Goal: Information Seeking & Learning: Check status

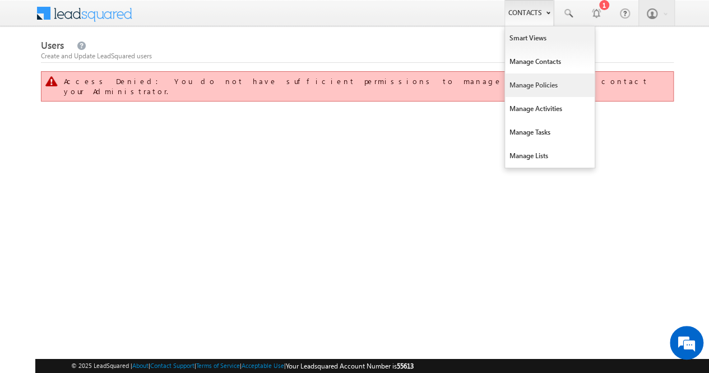
click at [544, 79] on link "Manage Policies" at bounding box center [550, 85] width 90 height 24
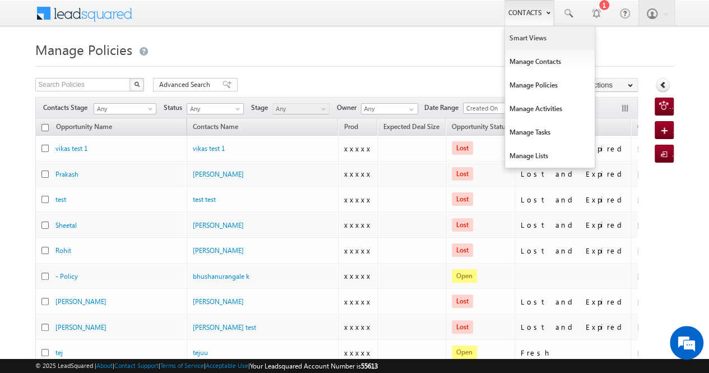
click at [531, 39] on link "Smart Views" at bounding box center [550, 38] width 90 height 24
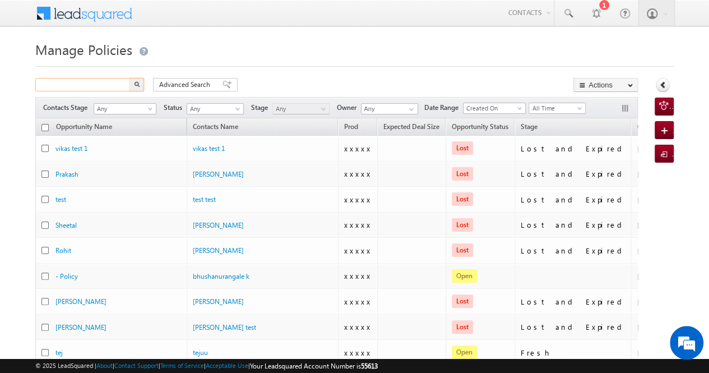
click at [94, 84] on input "text" at bounding box center [83, 84] width 96 height 13
click at [139, 85] on button "button" at bounding box center [136, 84] width 15 height 13
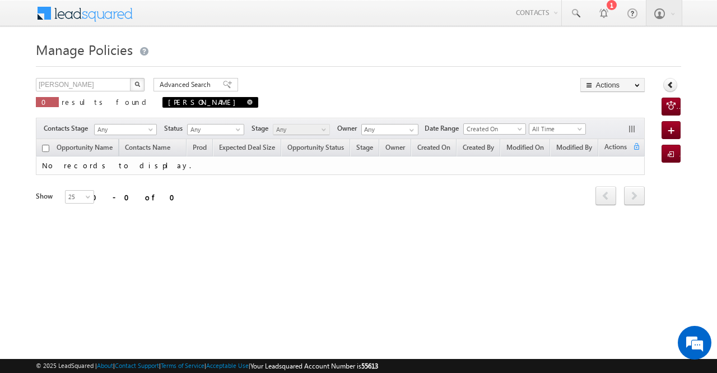
click at [247, 100] on span at bounding box center [250, 102] width 6 height 6
type input "Search Policies"
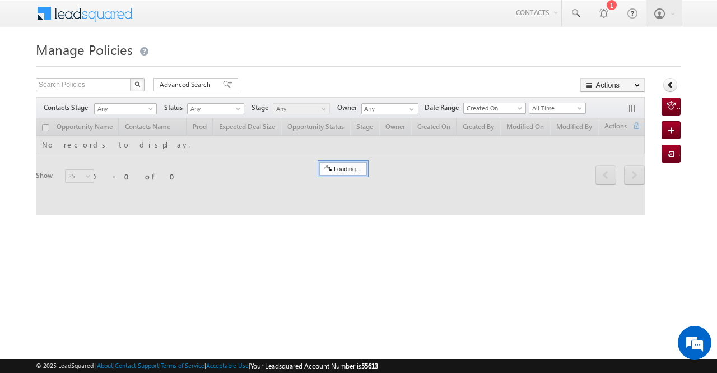
click at [114, 77] on div "Manage Policies Search Policies X 0 results found Advanced Search Advanced sear…" at bounding box center [358, 178] width 645 height 280
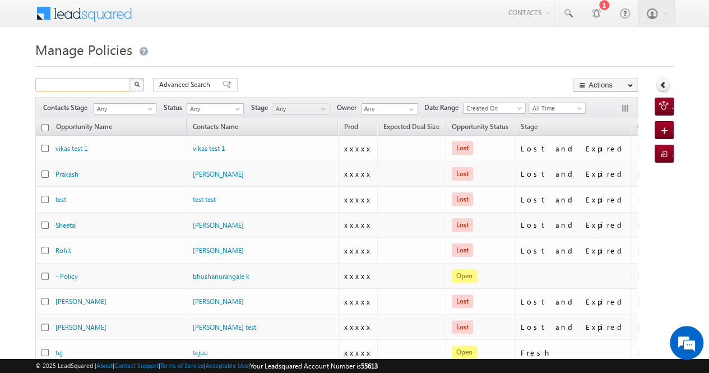
click at [100, 84] on input "text" at bounding box center [83, 84] width 96 height 13
click at [134, 83] on img "button" at bounding box center [137, 84] width 6 height 6
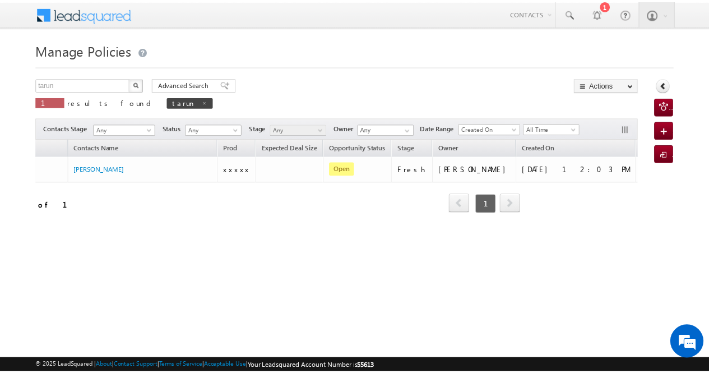
scroll to position [0, 119]
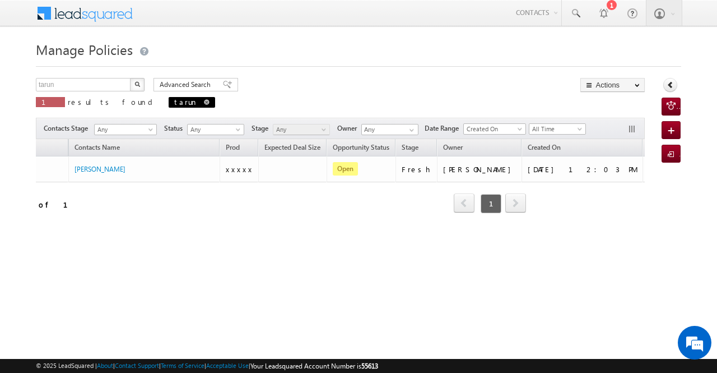
click at [204, 101] on span at bounding box center [207, 102] width 6 height 6
type input "Search Policies"
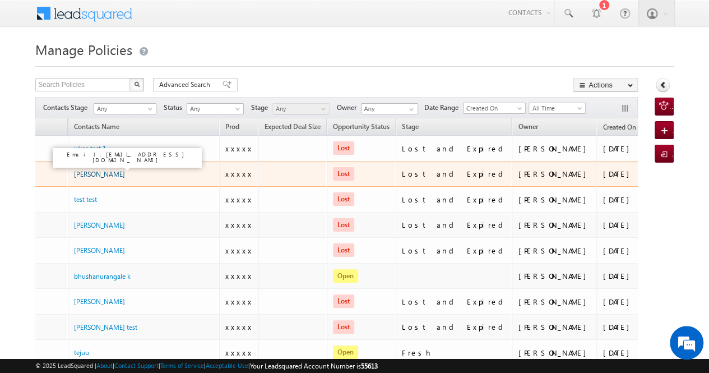
scroll to position [0, 0]
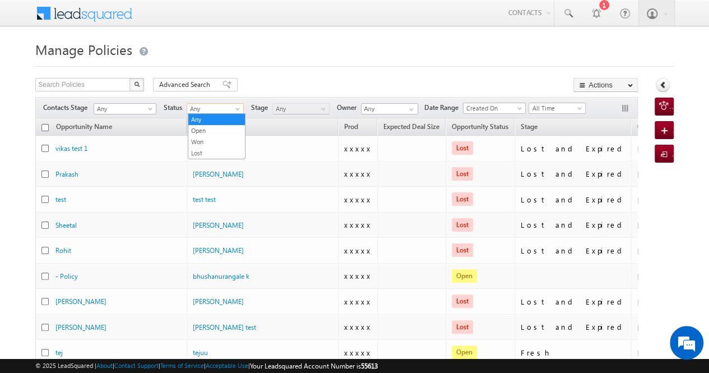
click at [231, 109] on span "Any" at bounding box center [213, 109] width 53 height 10
click at [224, 127] on link "Open" at bounding box center [216, 130] width 57 height 10
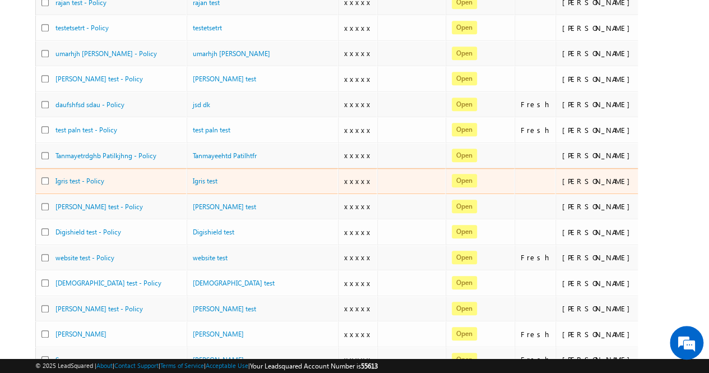
scroll to position [437, 0]
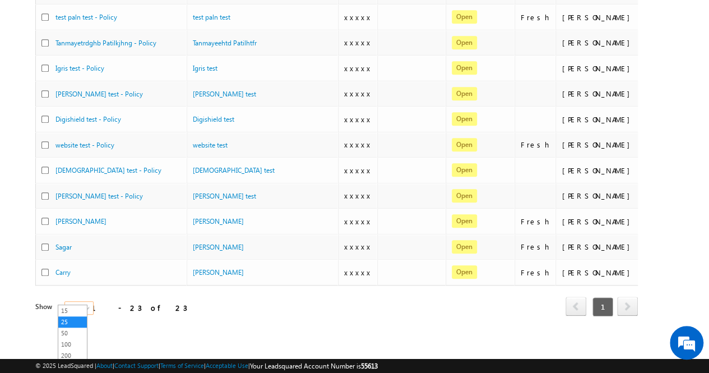
click at [84, 305] on span at bounding box center [88, 309] width 9 height 9
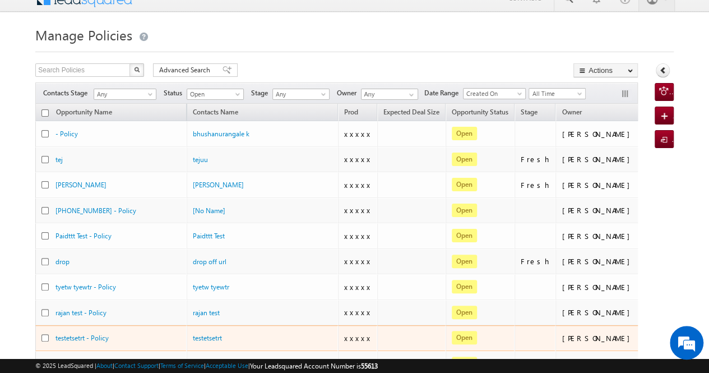
scroll to position [13, 0]
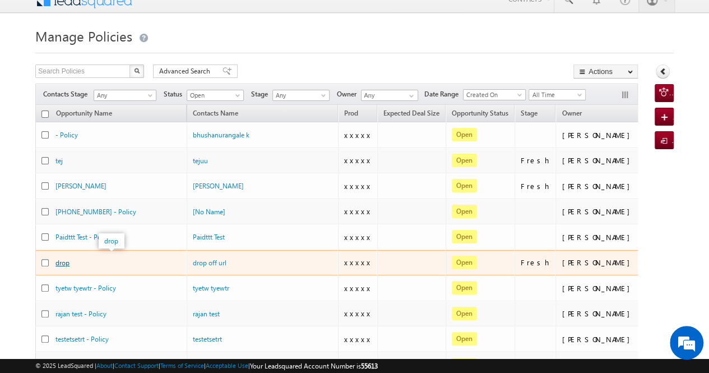
click at [65, 259] on link "drop" at bounding box center [62, 262] width 14 height 8
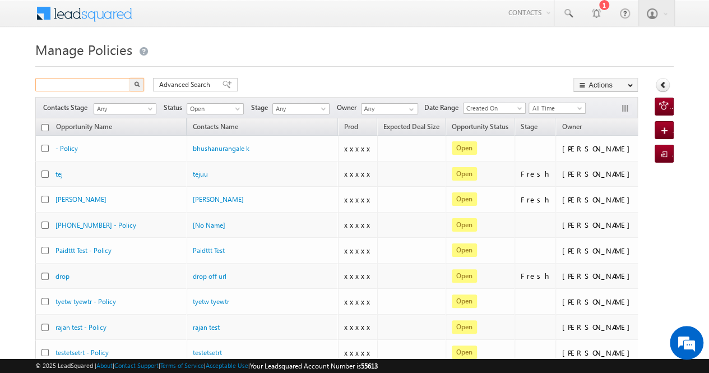
click at [107, 80] on input "text" at bounding box center [83, 84] width 96 height 13
paste input "919876434556"
drag, startPoint x: 45, startPoint y: 83, endPoint x: 24, endPoint y: 86, distance: 21.4
click at [138, 89] on button "button" at bounding box center [136, 84] width 15 height 13
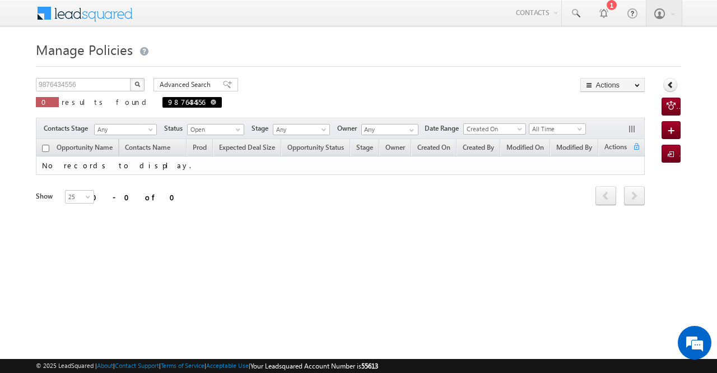
click at [211, 101] on span at bounding box center [214, 102] width 6 height 6
type input "Search Policies"
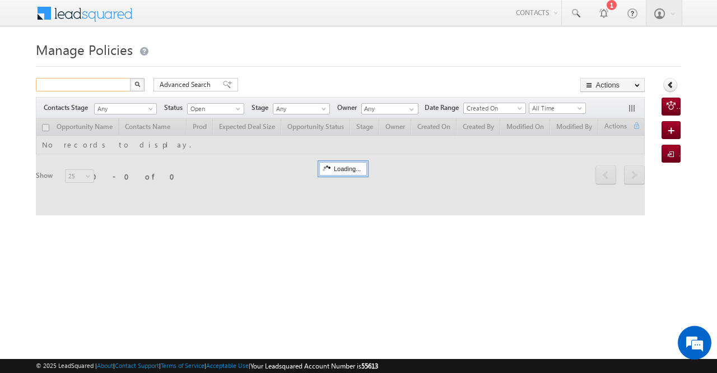
click at [119, 83] on input "text" at bounding box center [84, 84] width 96 height 13
paste input "9664155695"
type input "9664155695"
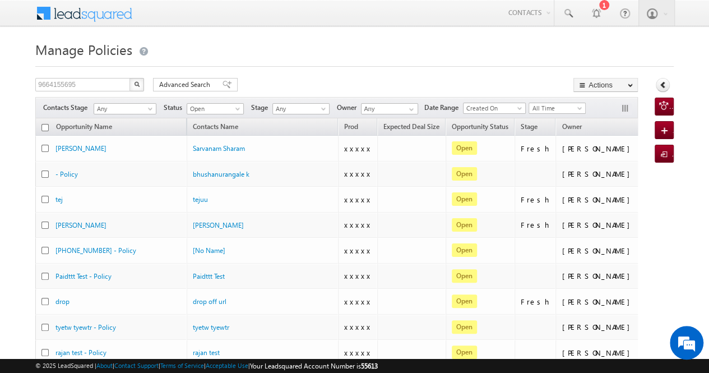
click at [138, 87] on img "button" at bounding box center [137, 84] width 6 height 6
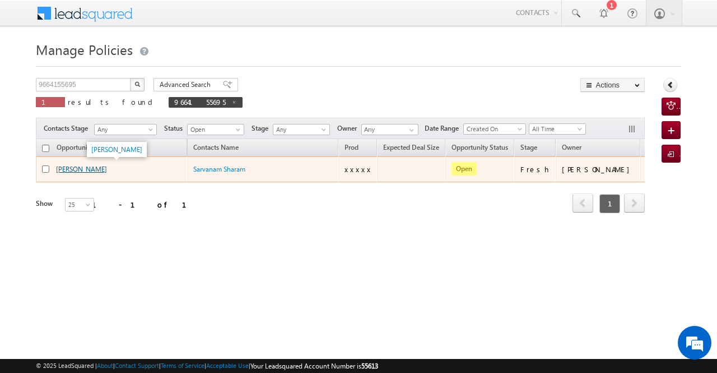
click at [77, 168] on link "[PERSON_NAME]" at bounding box center [81, 169] width 51 height 8
